Goal: Transaction & Acquisition: Subscribe to service/newsletter

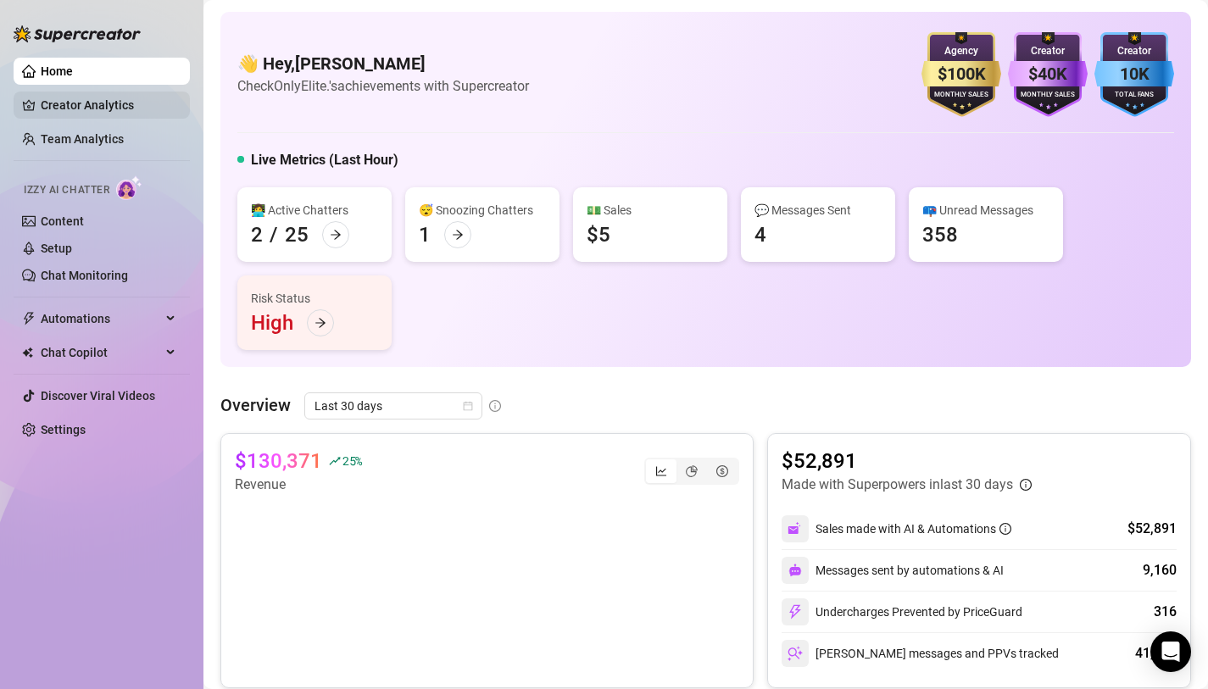
click at [109, 112] on link "Creator Analytics" at bounding box center [109, 105] width 136 height 27
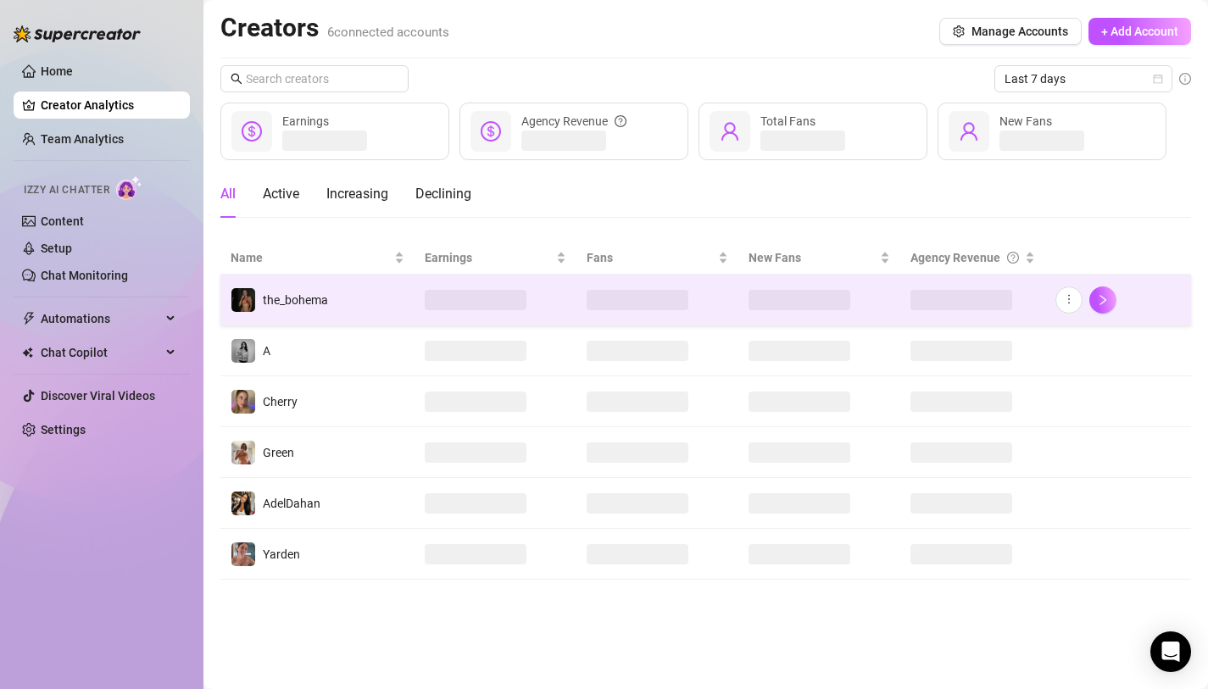
click at [383, 281] on td "the_bohema" at bounding box center [317, 300] width 194 height 51
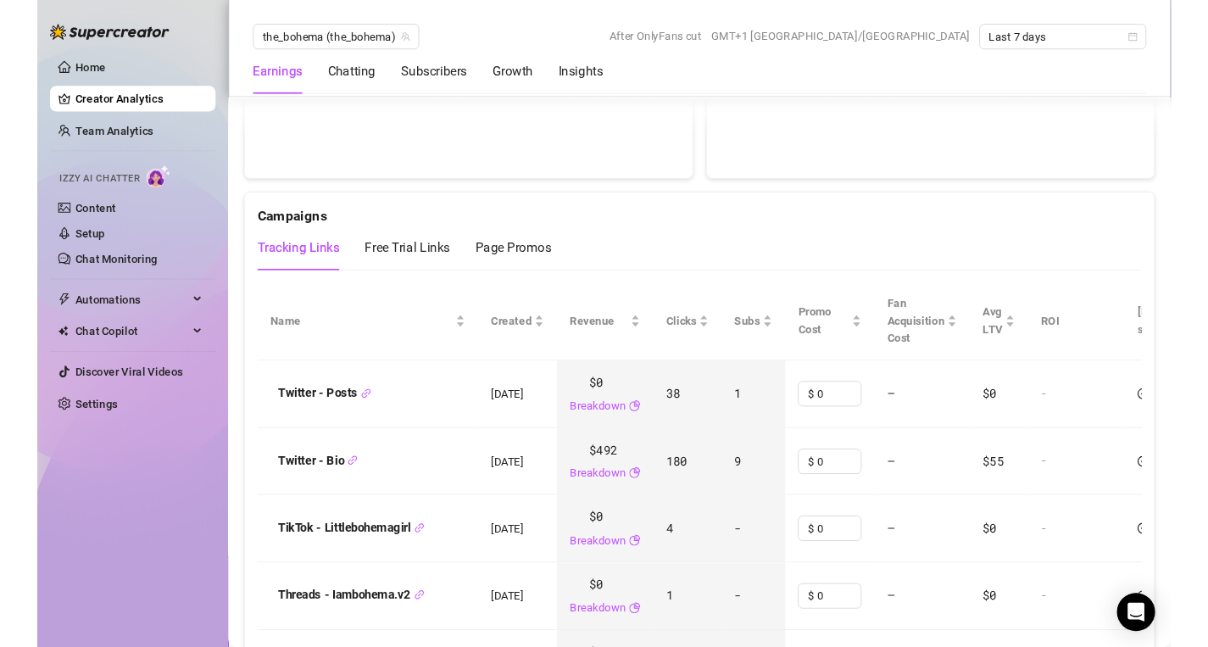
scroll to position [1921, 0]
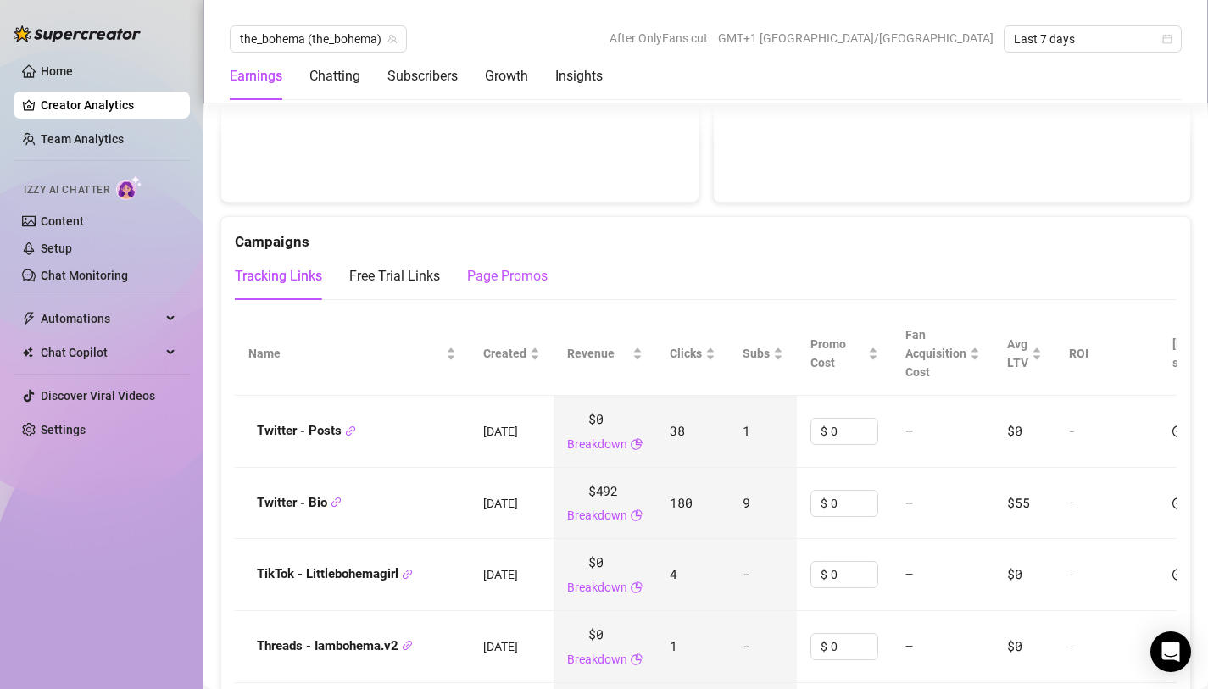
click at [496, 266] on div "Page Promos" at bounding box center [507, 276] width 81 height 20
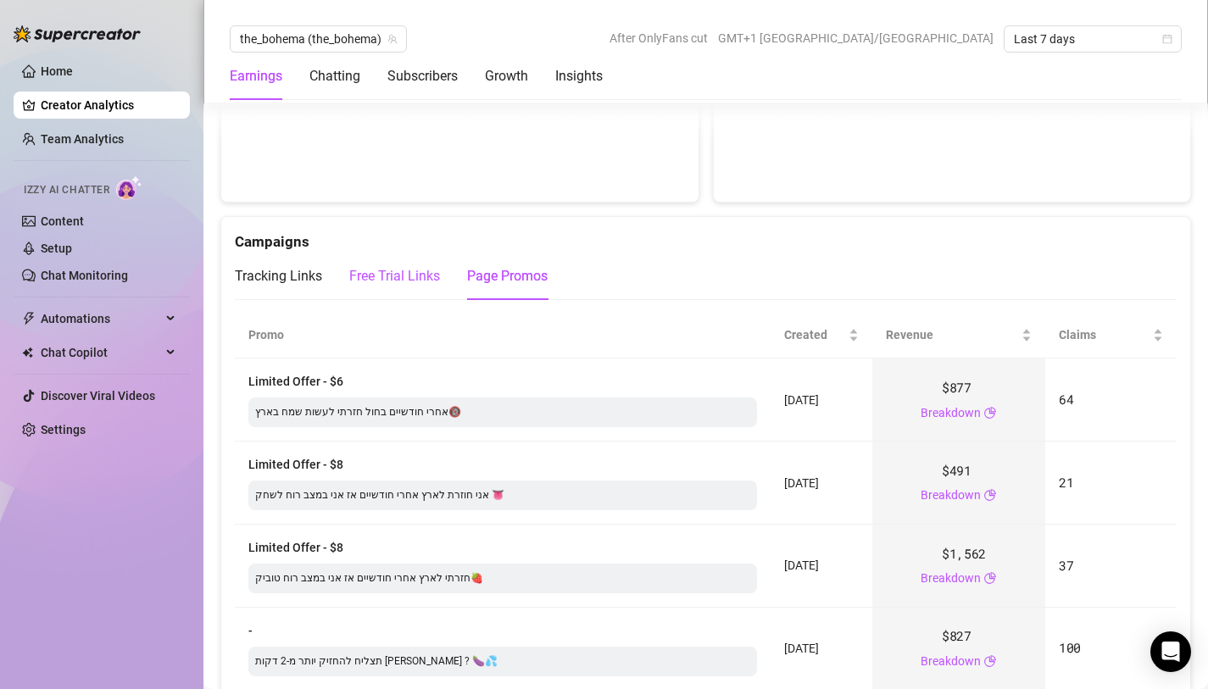
click at [409, 266] on div "Free Trial Links" at bounding box center [394, 276] width 91 height 20
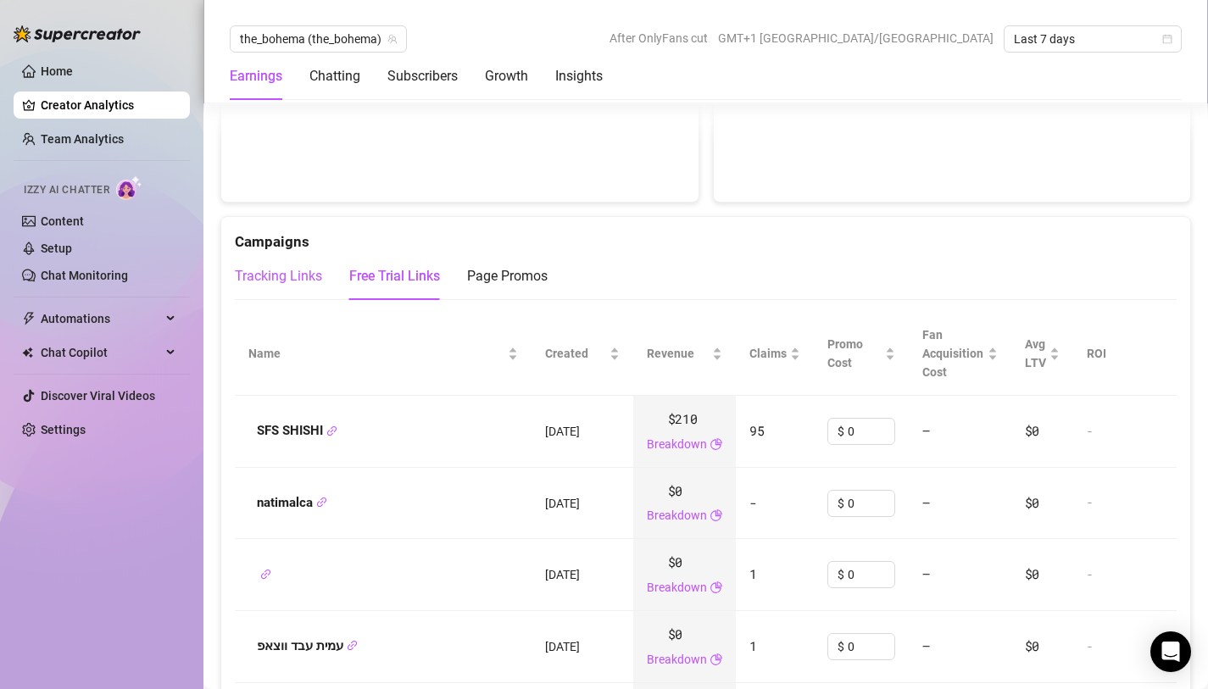
click at [303, 266] on div "Tracking Links" at bounding box center [278, 276] width 87 height 20
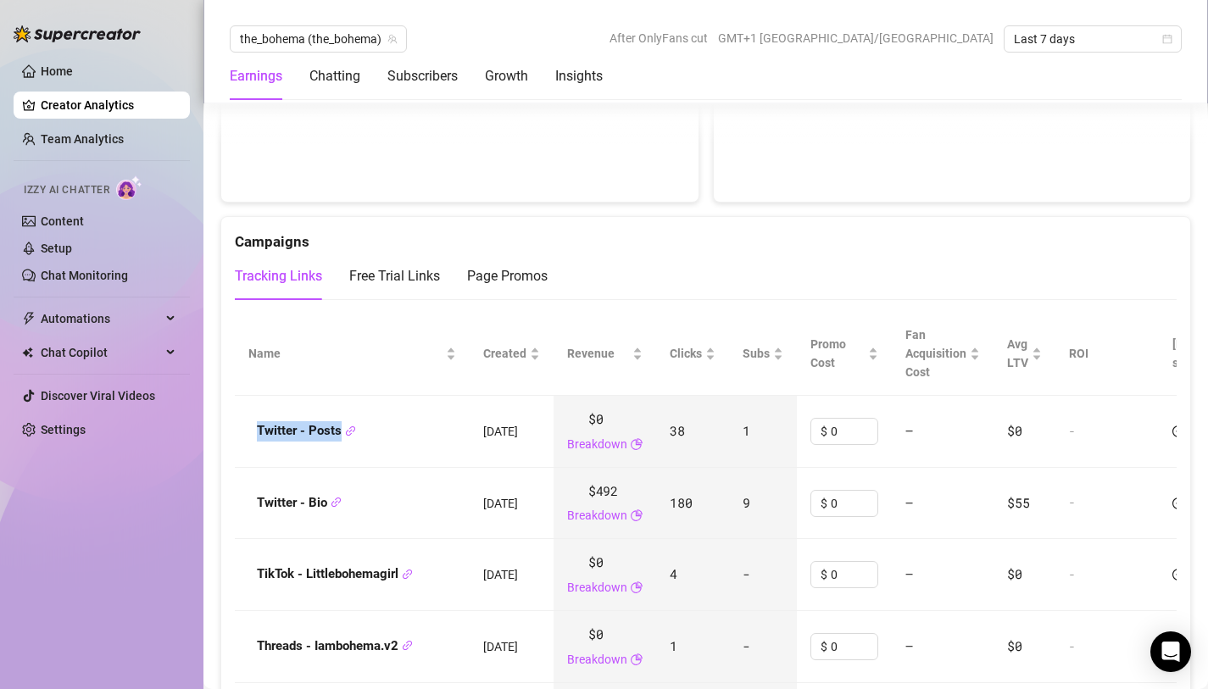
drag, startPoint x: 241, startPoint y: 399, endPoint x: 342, endPoint y: 413, distance: 102.6
click at [342, 413] on td "Twitter - Posts" at bounding box center [352, 432] width 235 height 72
copy strong "Twitter - Posts"
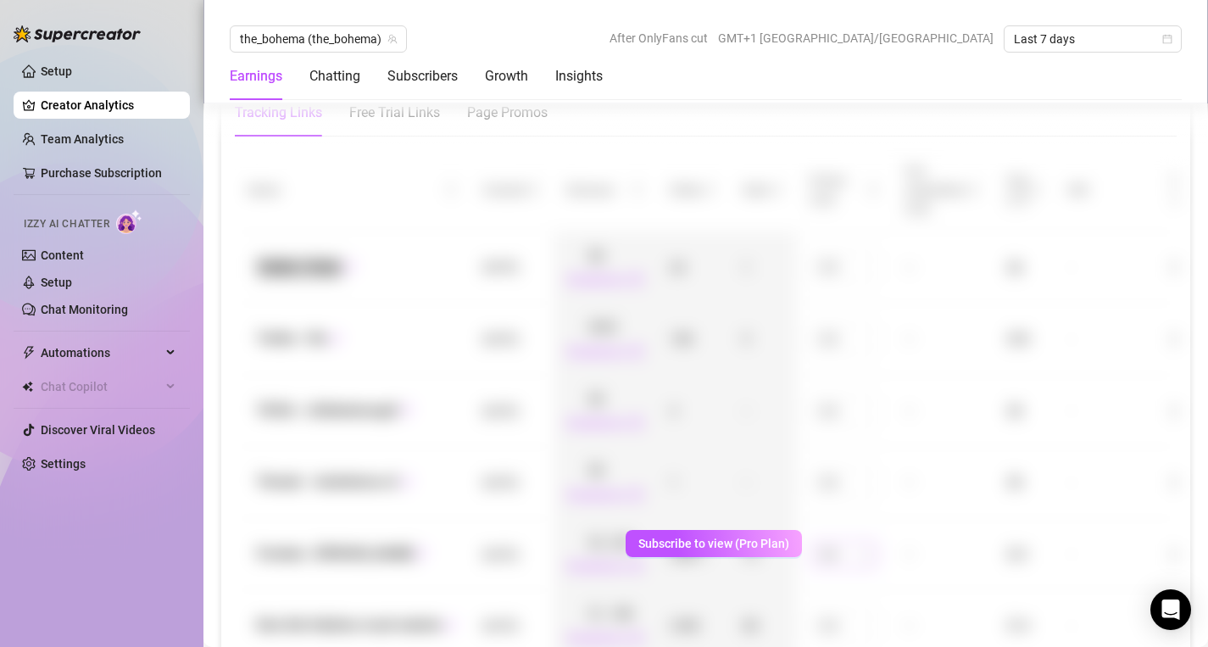
scroll to position [1785, 0]
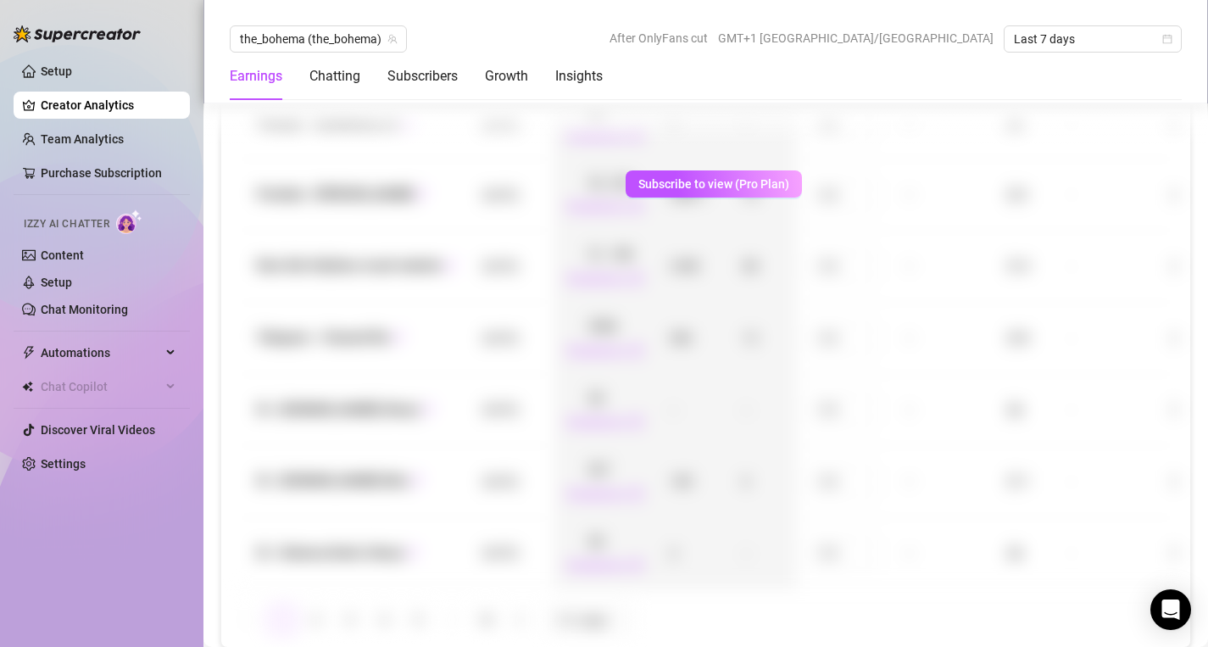
scroll to position [2278, 0]
click at [764, 188] on span "Subscribe to view (Pro Plan)" at bounding box center [713, 187] width 151 height 14
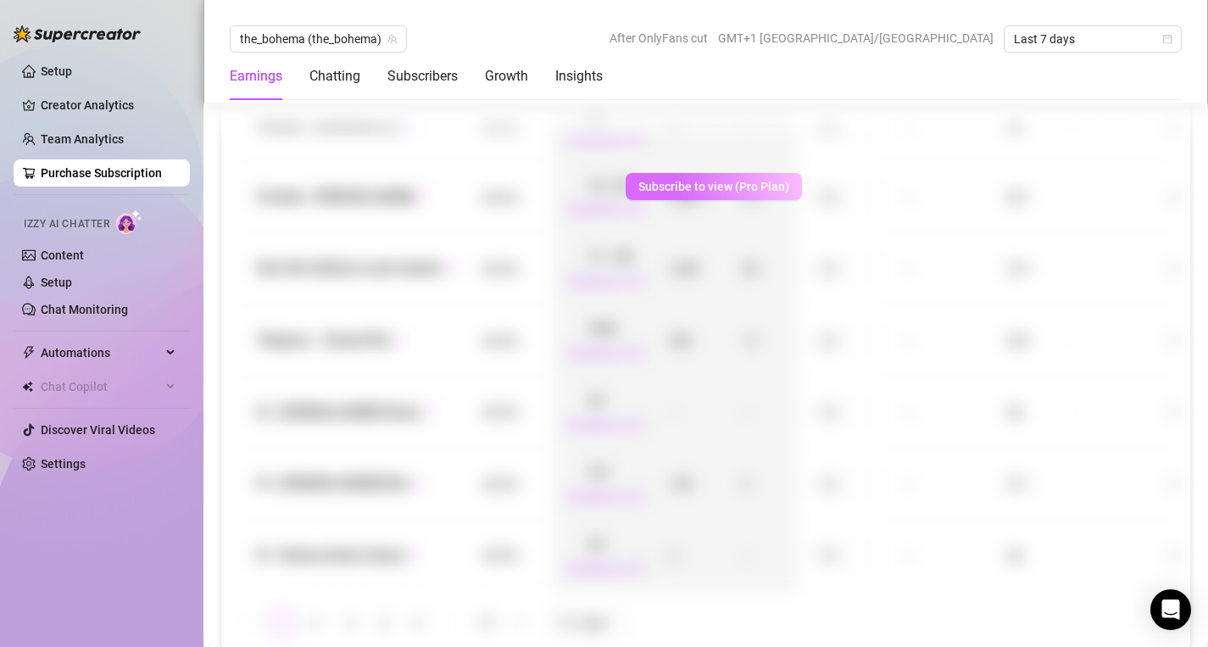
click at [764, 188] on span "Subscribe to view (Pro Plan)" at bounding box center [713, 187] width 151 height 14
click at [119, 97] on link "Creator Analytics" at bounding box center [109, 105] width 136 height 27
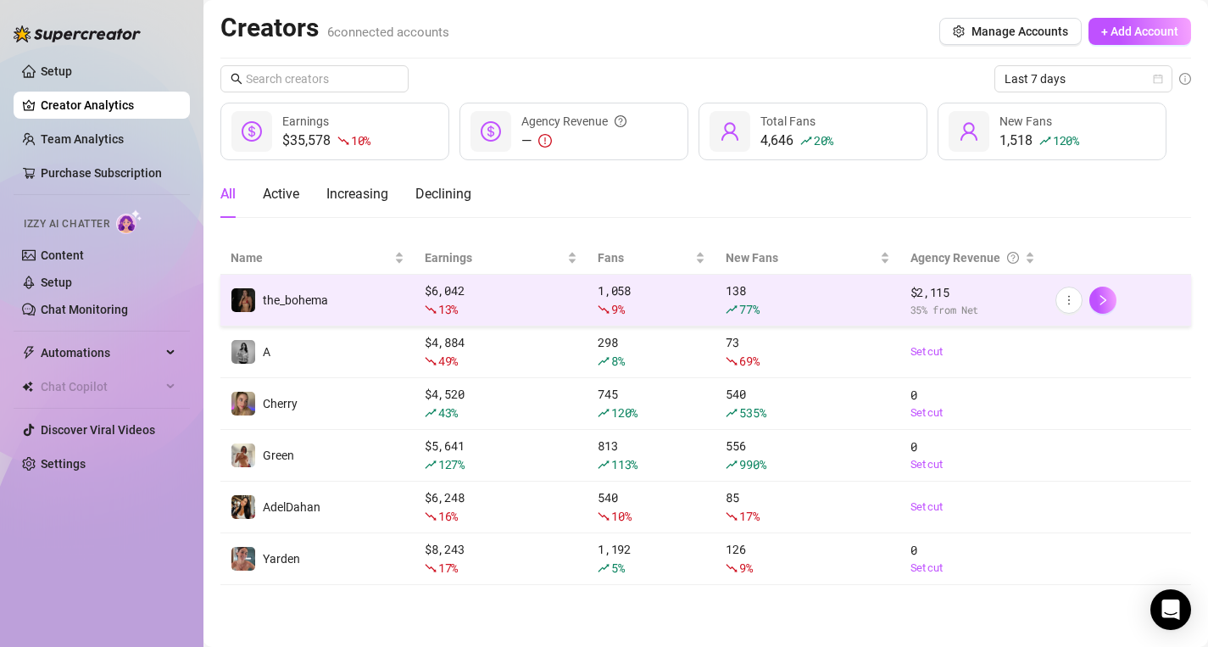
click at [727, 309] on icon "rise" at bounding box center [732, 309] width 12 height 12
